Goal: Task Accomplishment & Management: Use online tool/utility

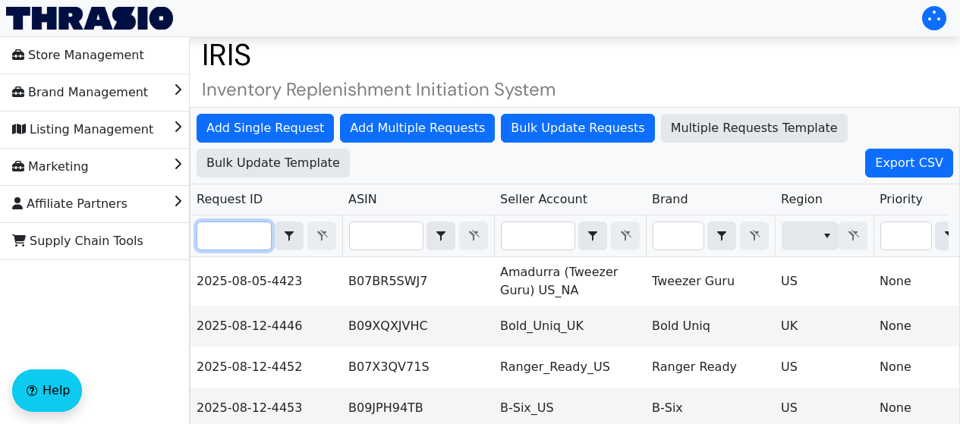
click at [231, 229] on input "Filter" at bounding box center [234, 235] width 74 height 27
paste input "2025-08-26-4609"
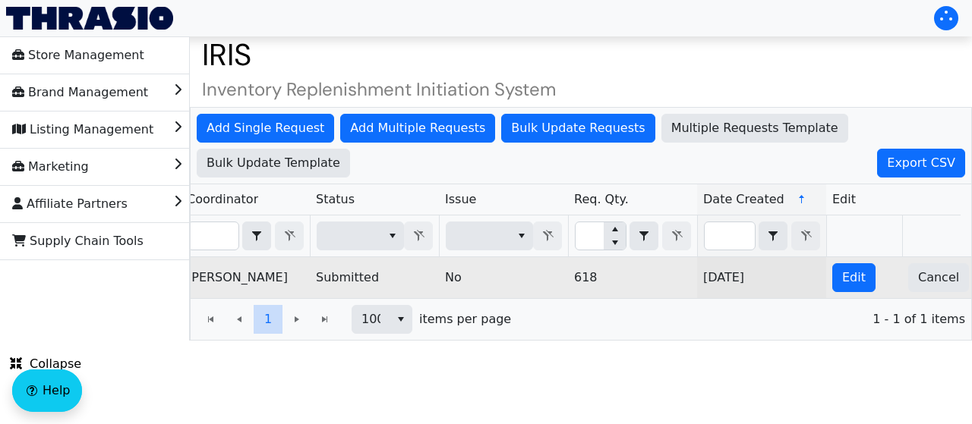
scroll to position [0, 1098]
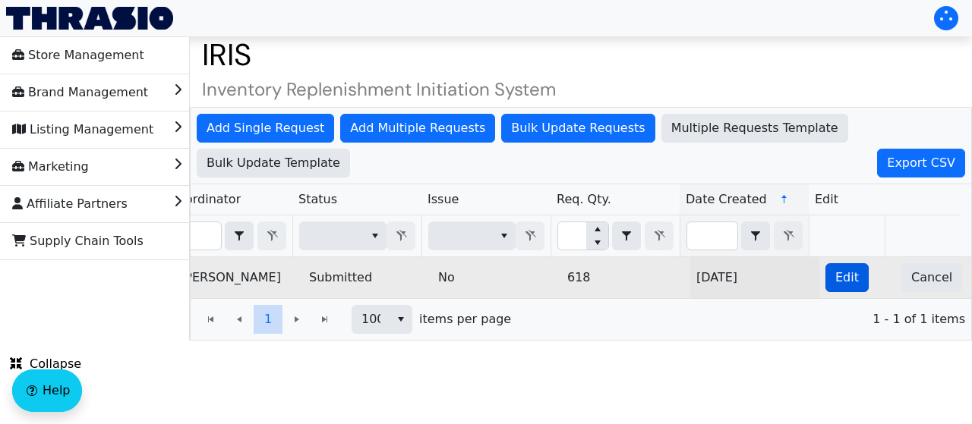
type input "2025-08-26-4609"
click at [835, 282] on span "Edit" at bounding box center [847, 278] width 24 height 18
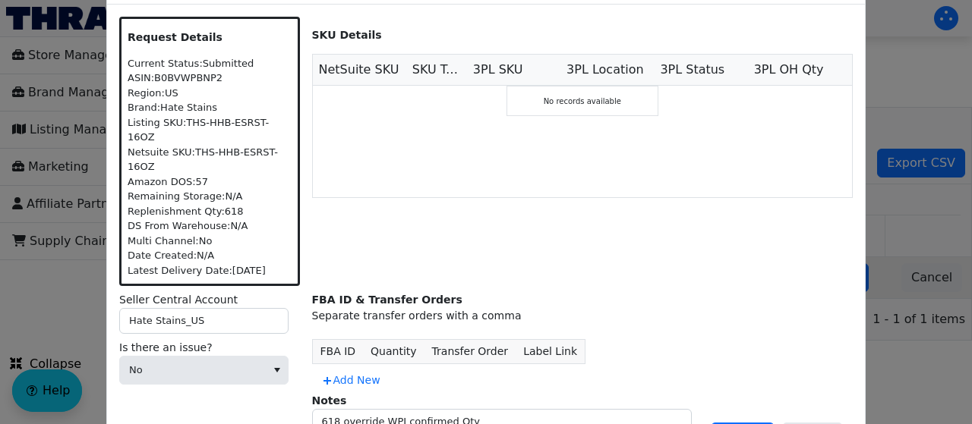
scroll to position [0, 0]
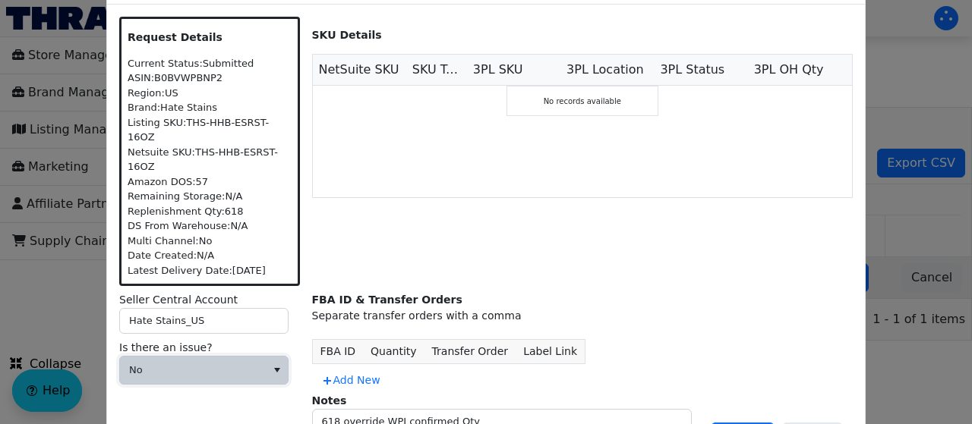
click at [225, 357] on span "No" at bounding box center [193, 370] width 146 height 27
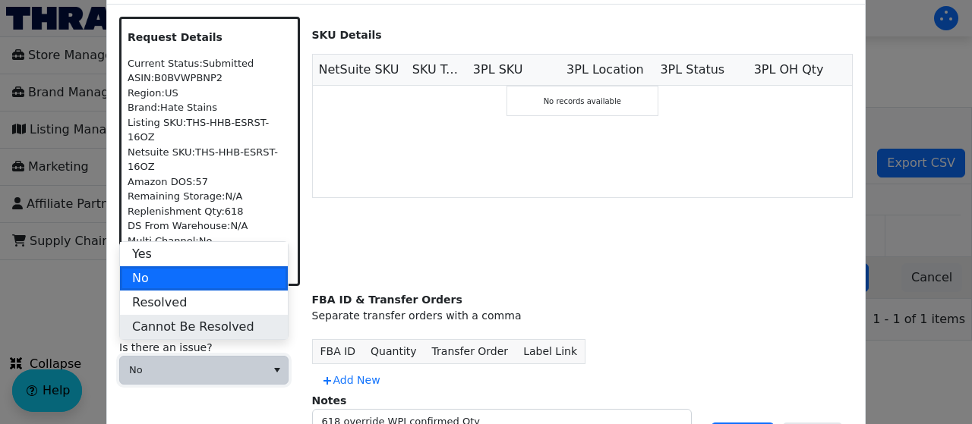
click at [214, 329] on span "Cannot Be Resolved" at bounding box center [193, 327] width 122 height 18
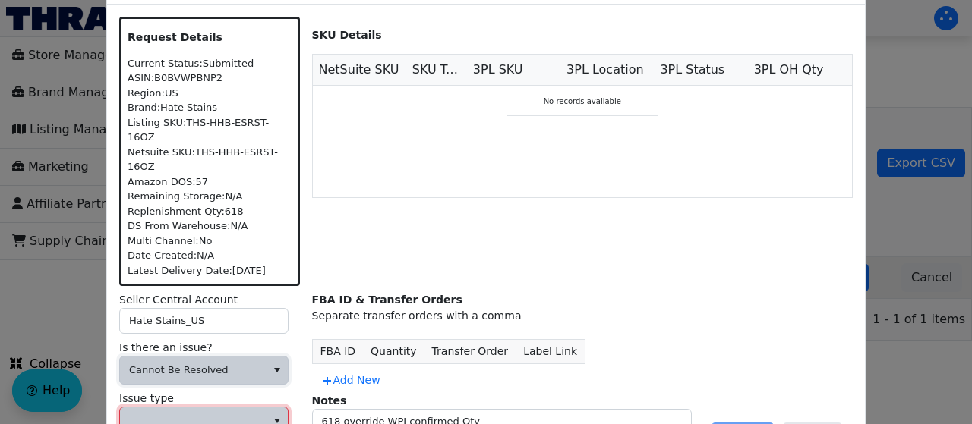
click at [188, 408] on span at bounding box center [193, 421] width 146 height 27
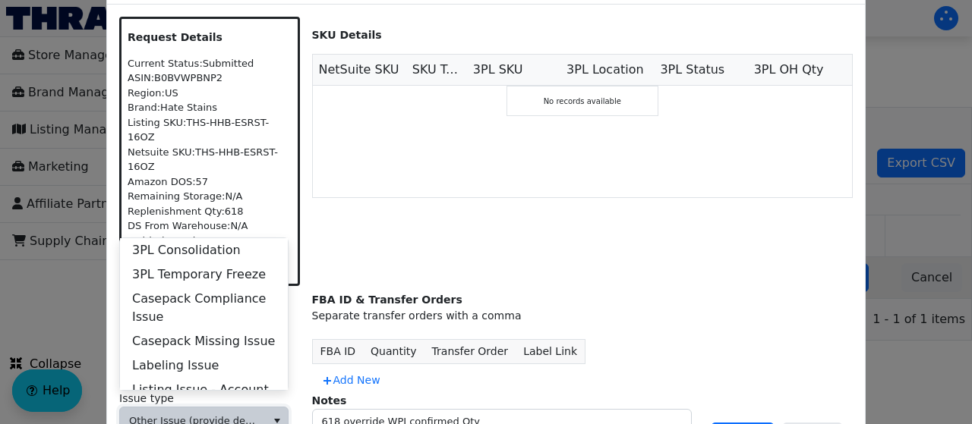
scroll to position [583, 0]
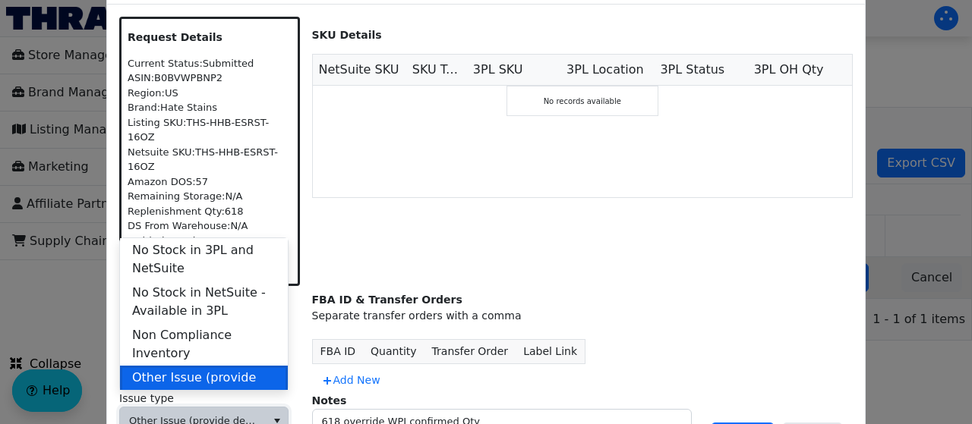
click at [211, 369] on span "Other Issue (provide details in notes)" at bounding box center [203, 387] width 143 height 36
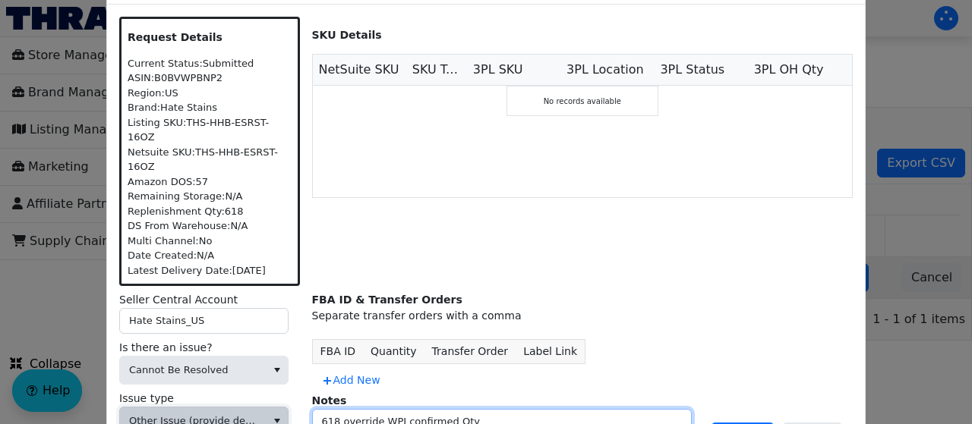
click at [504, 410] on textarea "618 override WPI confirmed Qty" at bounding box center [502, 429] width 378 height 39
type textarea "618 override WPI confirmed Qty Duplicate Request"
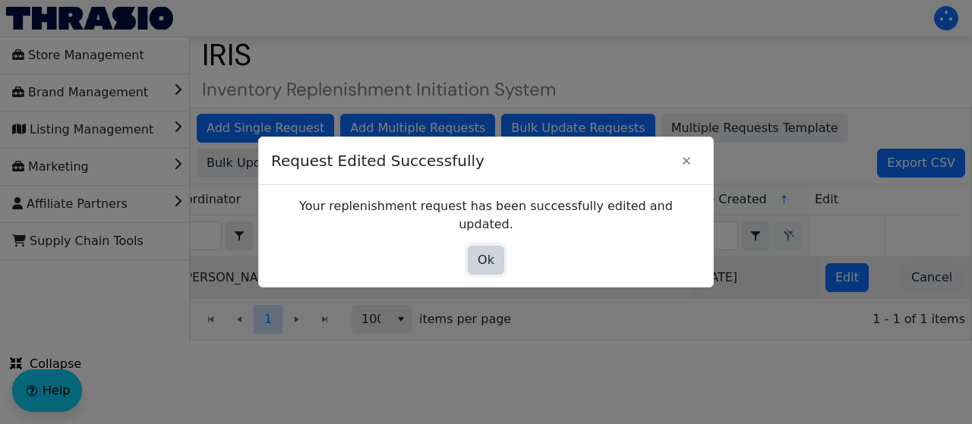
click at [480, 251] on span "Ok" at bounding box center [485, 260] width 17 height 18
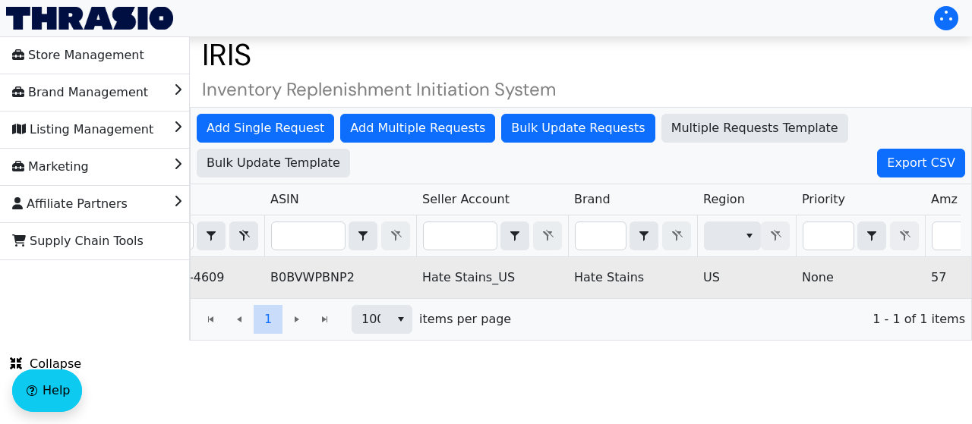
scroll to position [0, 0]
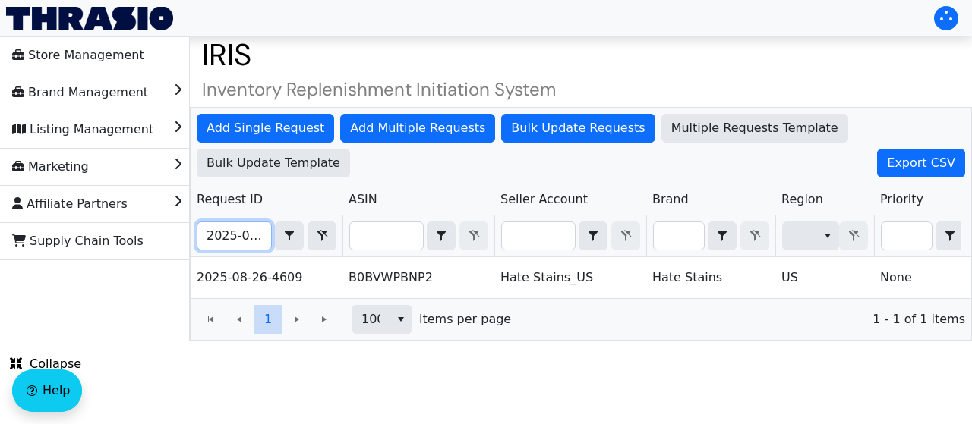
click at [222, 235] on input "2025-08-26-4609" at bounding box center [234, 235] width 74 height 27
paste input "8"
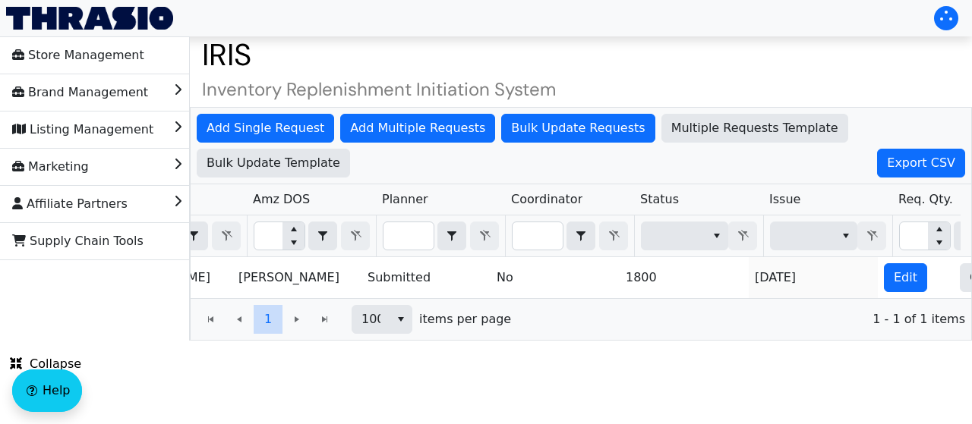
scroll to position [0, 1098]
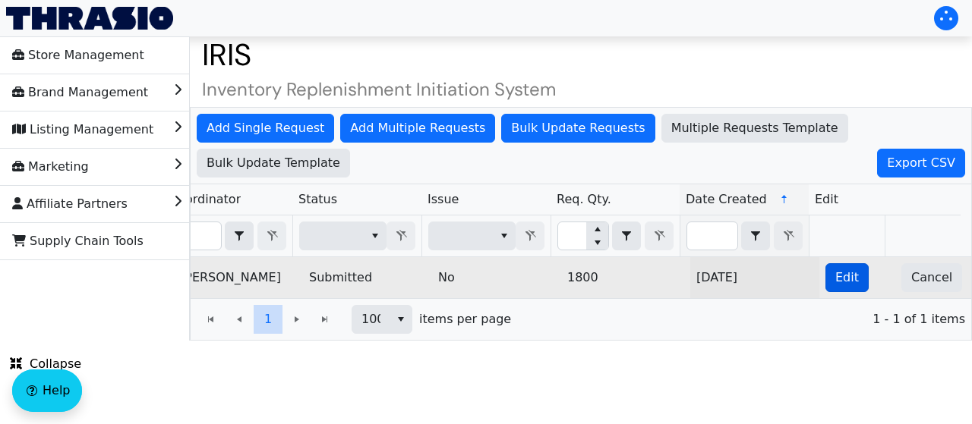
type input "2025-08-26-4608"
click at [835, 270] on span "Edit" at bounding box center [847, 278] width 24 height 18
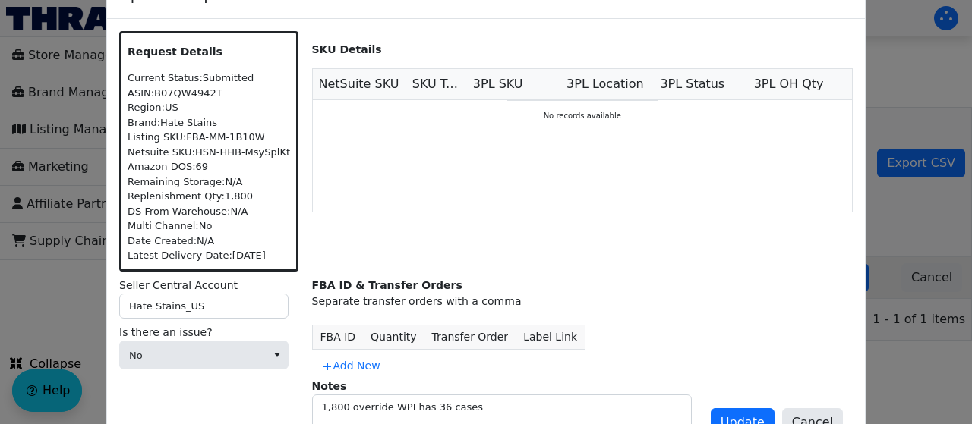
click at [215, 382] on div "Seller Central Account Hate Stains_US Is there an issue? No" at bounding box center [209, 359] width 181 height 163
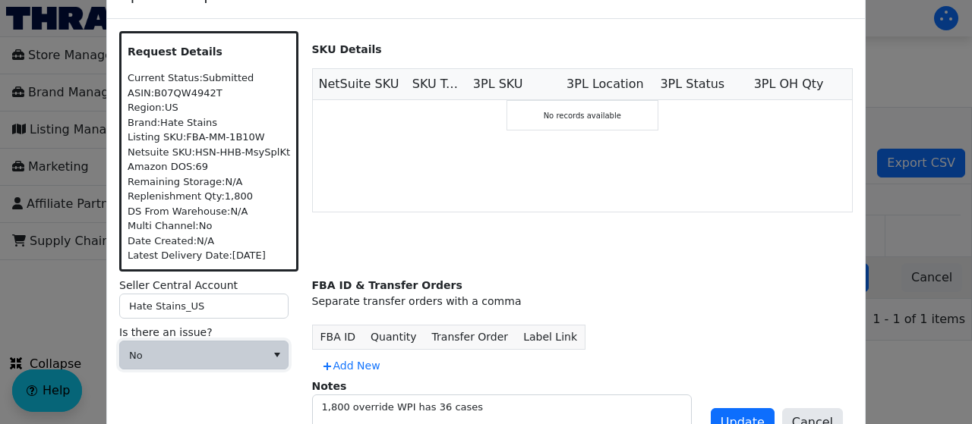
click at [223, 354] on span "No" at bounding box center [193, 355] width 128 height 15
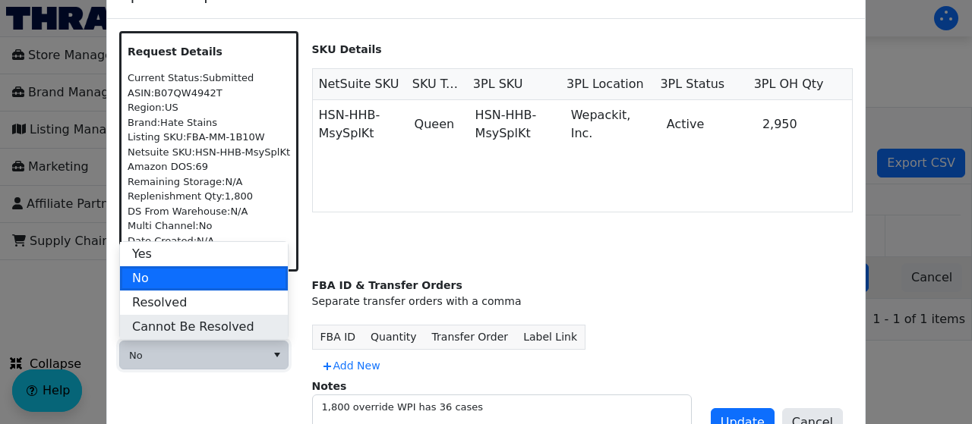
click at [219, 327] on span "Cannot Be Resolved" at bounding box center [193, 327] width 122 height 18
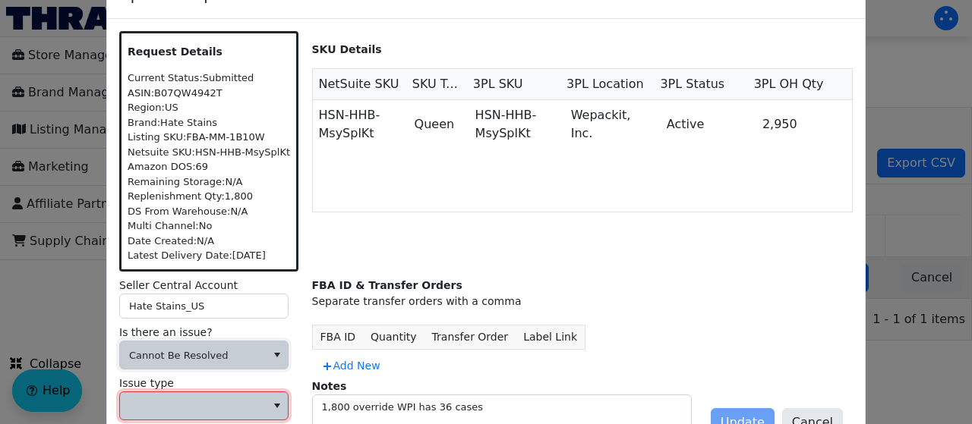
click at [171, 402] on span at bounding box center [193, 406] width 128 height 15
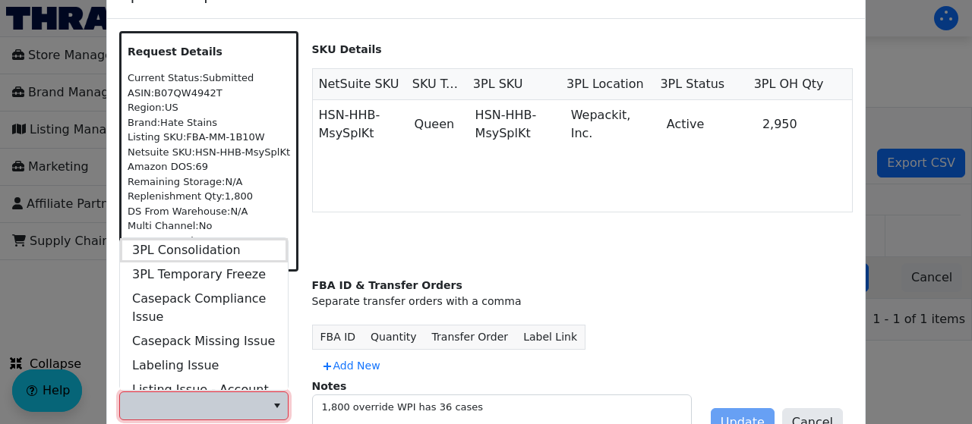
scroll to position [583, 0]
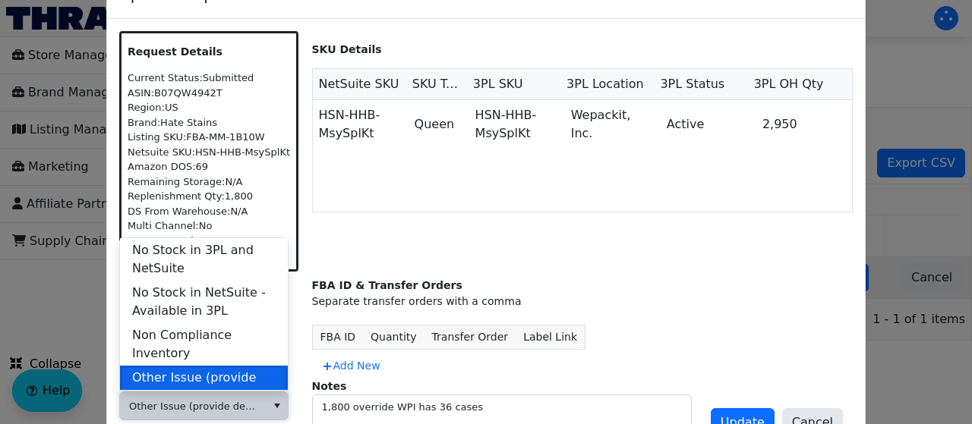
click at [201, 371] on span "Other Issue (provide details in notes)" at bounding box center [203, 387] width 143 height 36
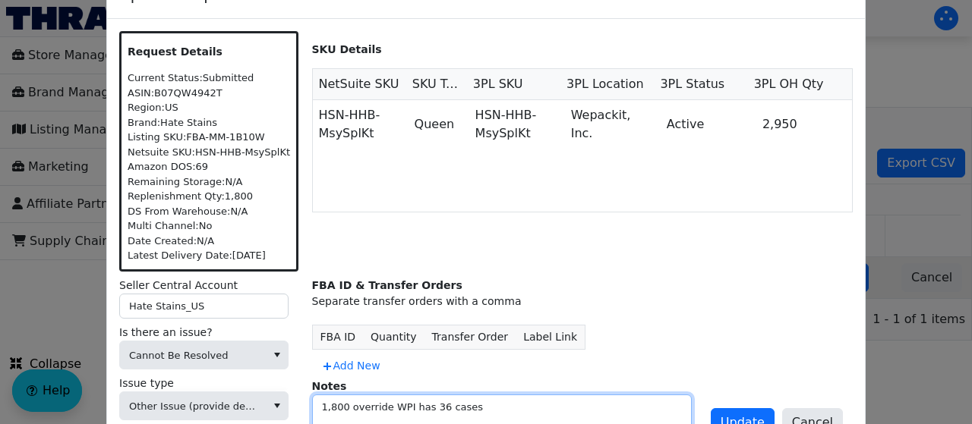
click at [471, 402] on textarea "1,800 override WPI has 36 cases" at bounding box center [502, 415] width 378 height 39
type textarea "1,800 override WPI has 36 cases Duplicate Request"
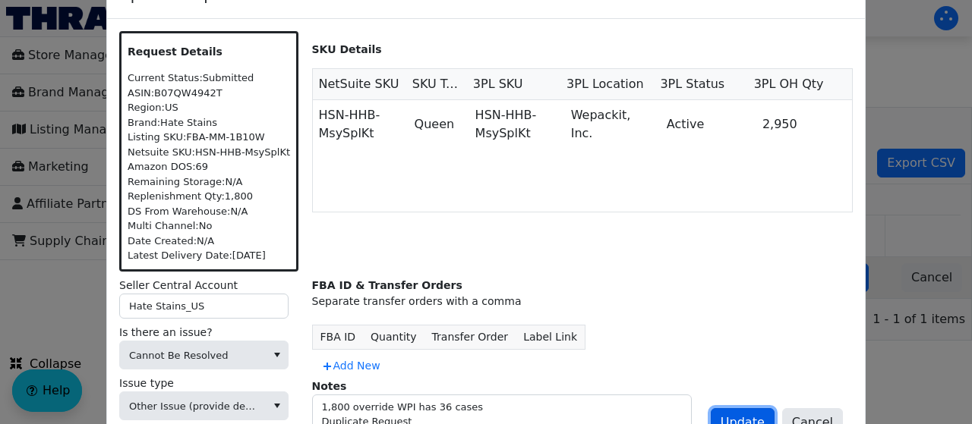
click at [757, 408] on button "Update" at bounding box center [743, 422] width 64 height 29
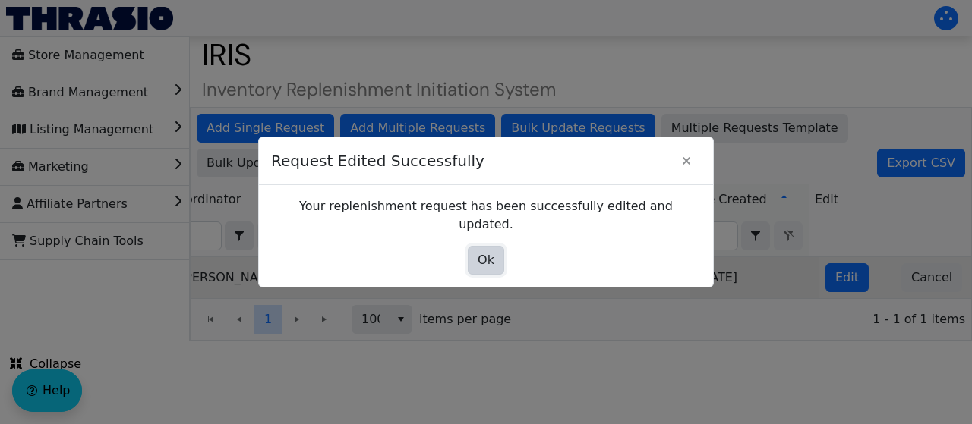
click at [498, 257] on button "Ok" at bounding box center [486, 260] width 36 height 29
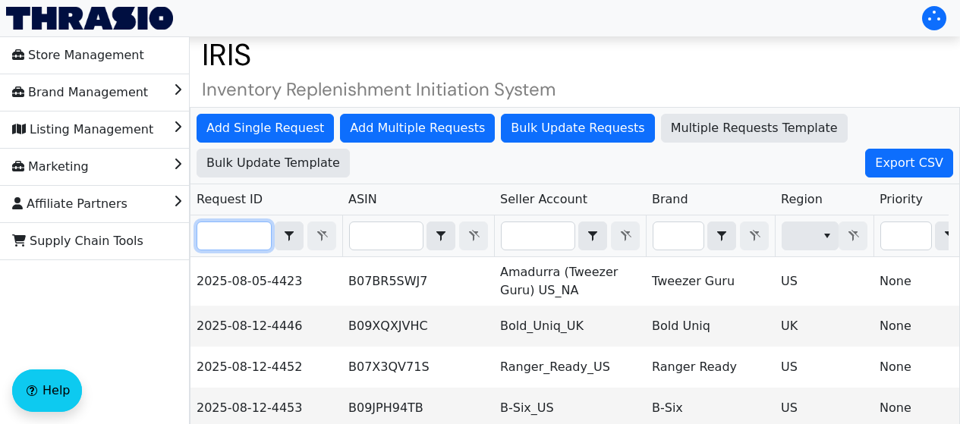
click at [245, 226] on input "Filter" at bounding box center [234, 235] width 74 height 27
paste input "2025-08-19-4523"
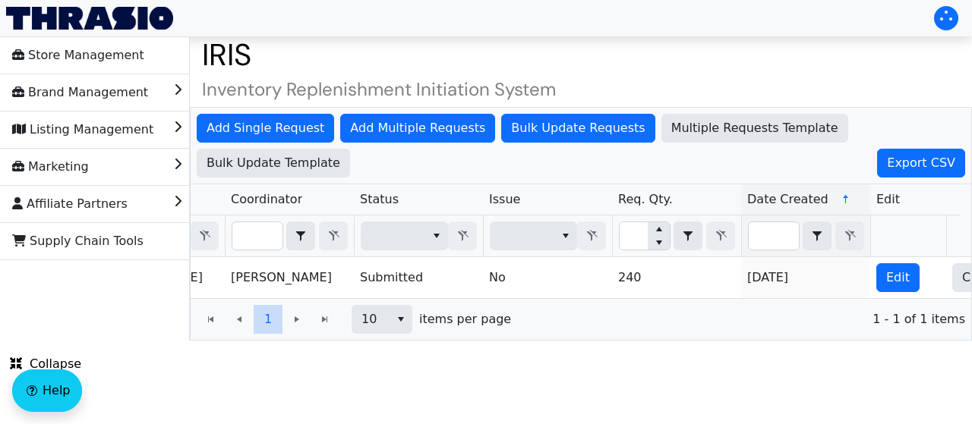
scroll to position [0, 1086]
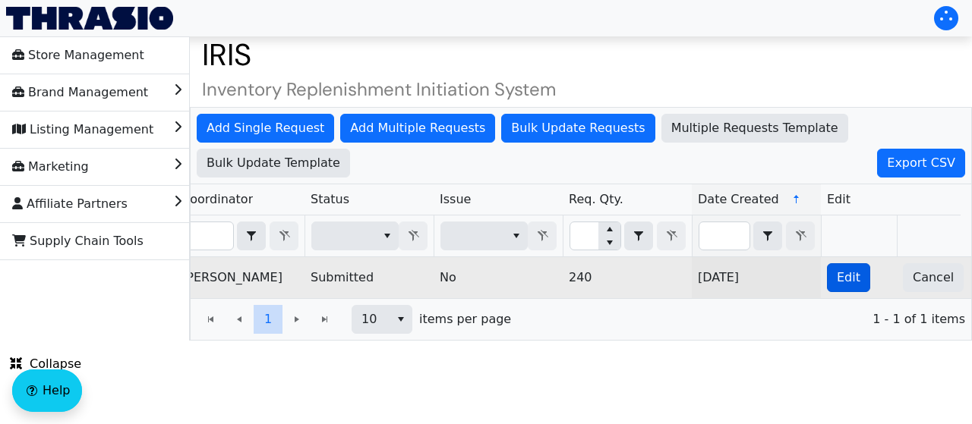
type input "2025-08-19-4523"
click at [849, 269] on span "Edit" at bounding box center [849, 278] width 24 height 18
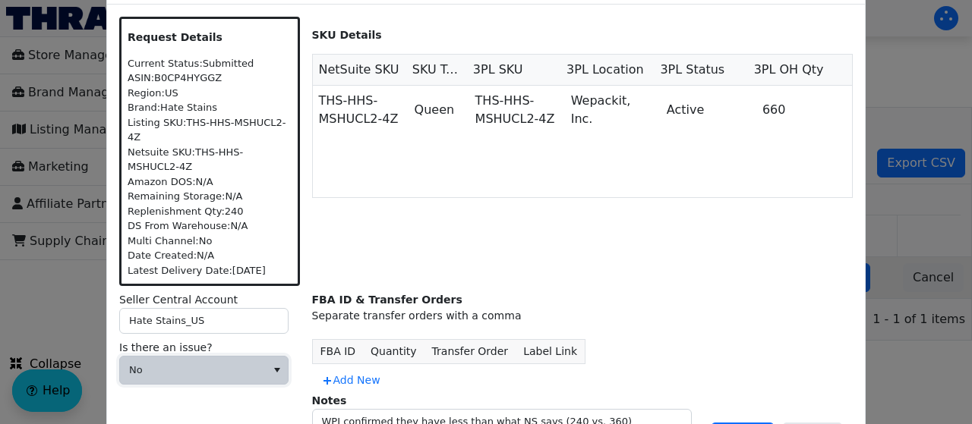
click at [235, 357] on span "No" at bounding box center [193, 370] width 146 height 27
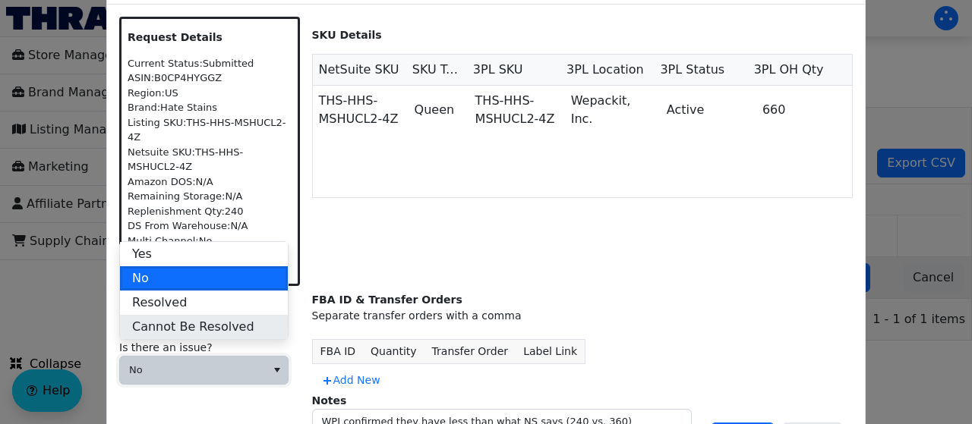
click at [223, 331] on span "Cannot Be Resolved" at bounding box center [193, 327] width 122 height 18
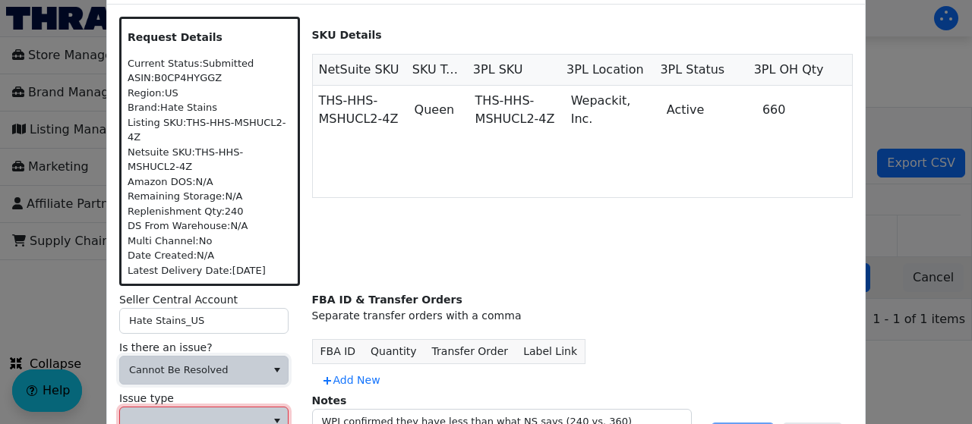
click at [211, 408] on span at bounding box center [193, 421] width 146 height 27
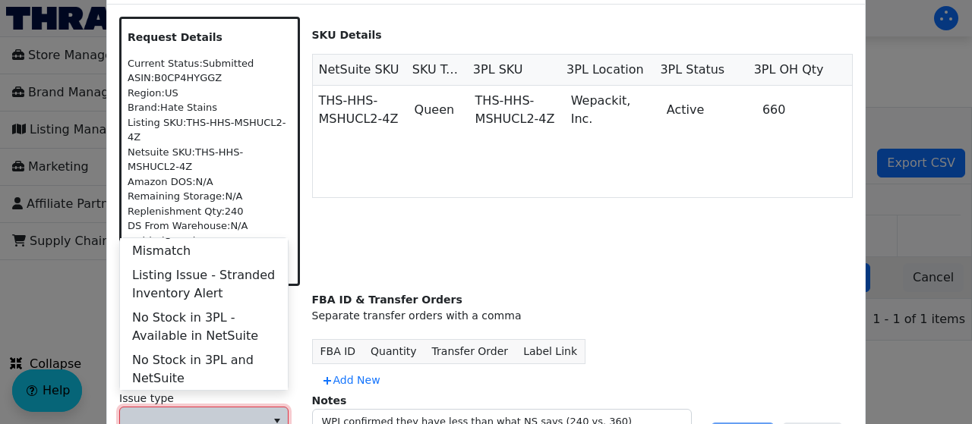
scroll to position [607, 0]
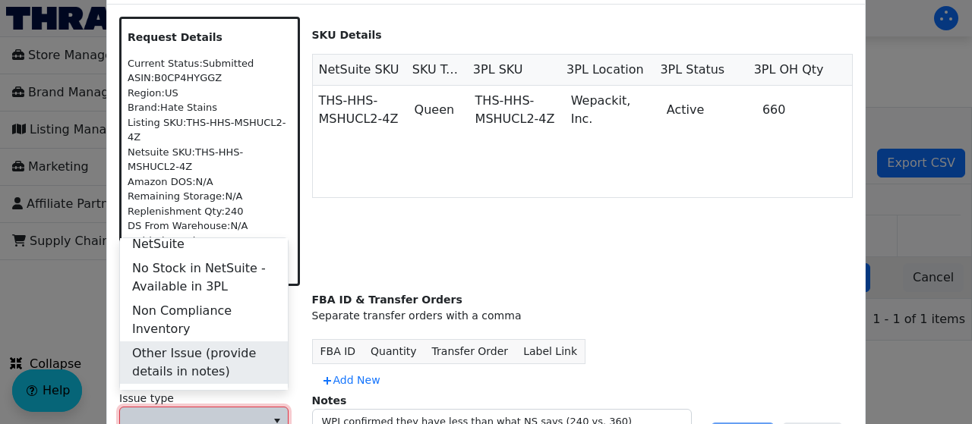
click at [222, 342] on li "Other Issue (provide details in notes)" at bounding box center [204, 363] width 168 height 43
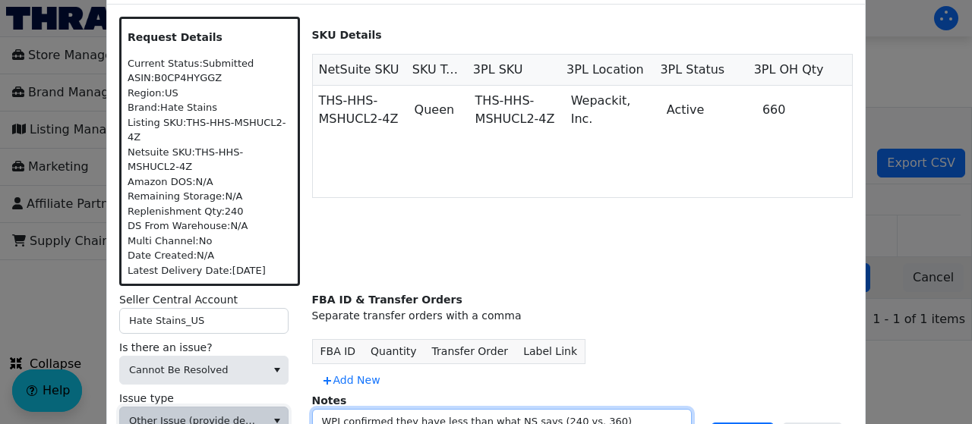
click at [607, 410] on textarea "WPI confirmed they have less than what NS says (240 vs. 360)" at bounding box center [502, 429] width 378 height 39
type textarea "WPI confirmed they have less than what NS says (240 vs. 360) Duplicate Request"
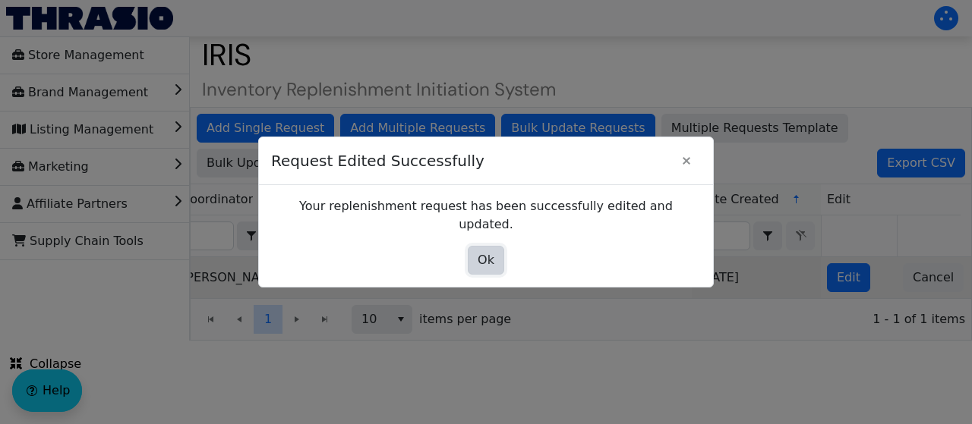
click at [477, 249] on button "Ok" at bounding box center [486, 260] width 36 height 29
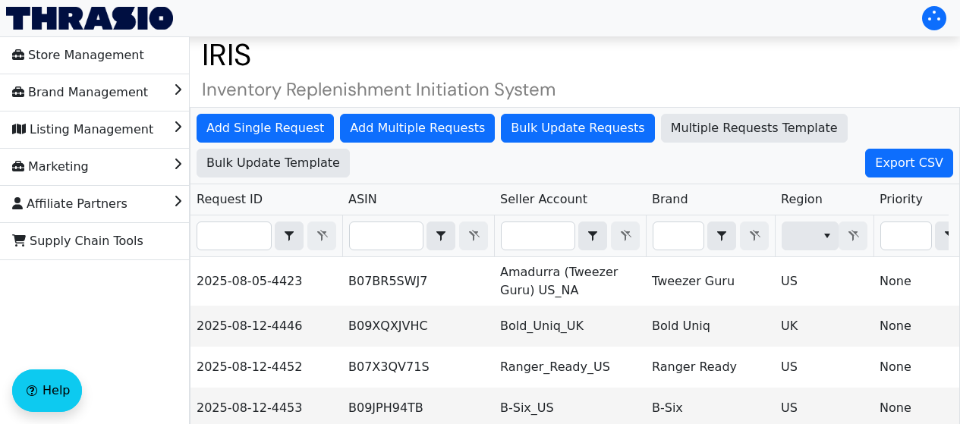
scroll to position [350, 0]
